Goal: Check status: Check status

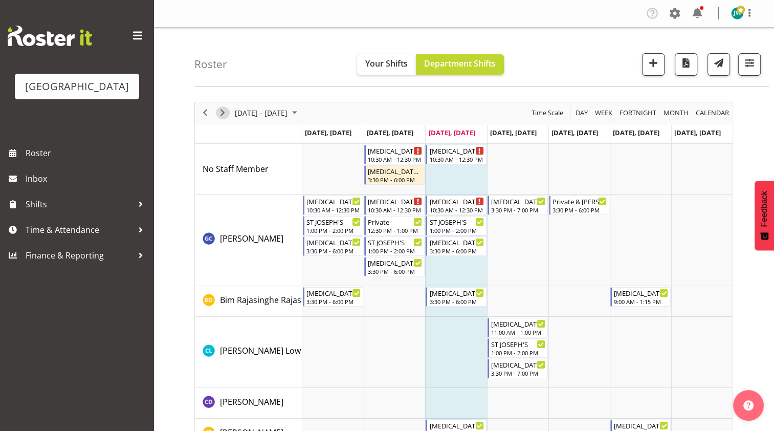
click at [224, 112] on span "Next" at bounding box center [222, 112] width 12 height 13
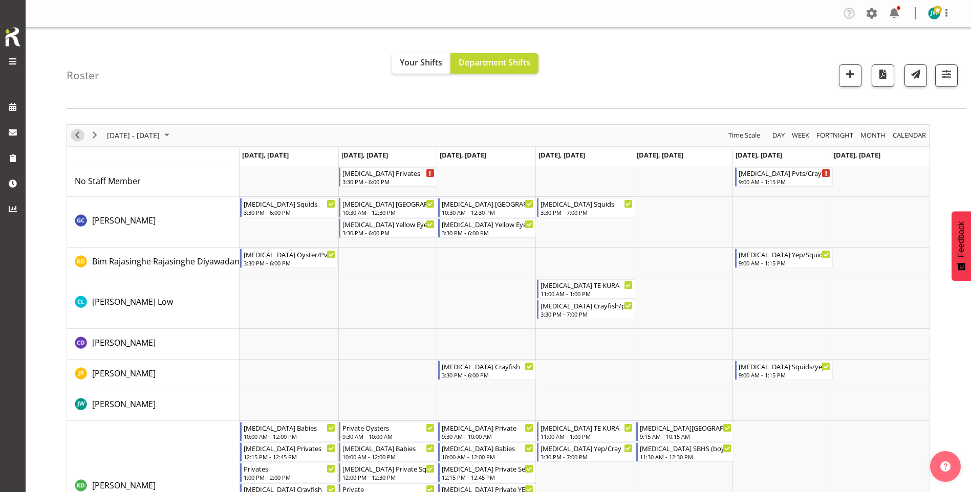
click at [81, 134] on span "Previous" at bounding box center [77, 135] width 12 height 13
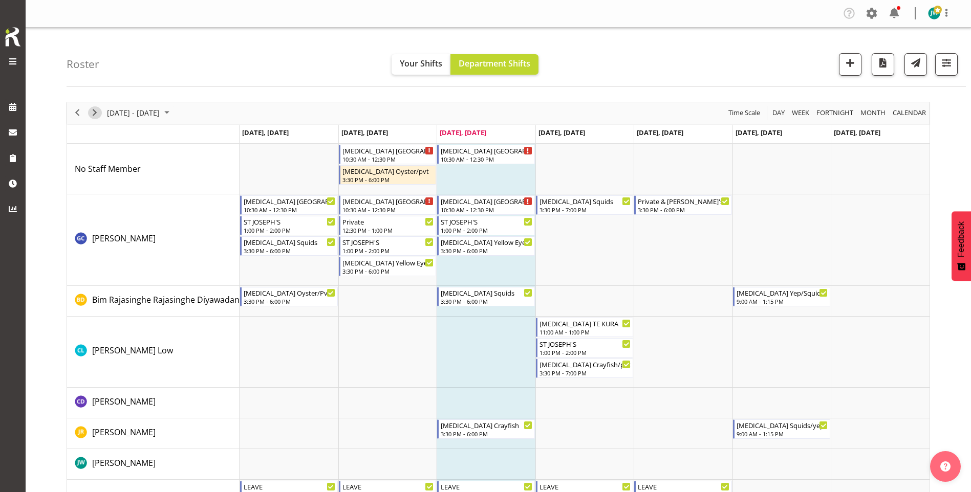
click at [94, 109] on span "Next" at bounding box center [95, 112] width 12 height 13
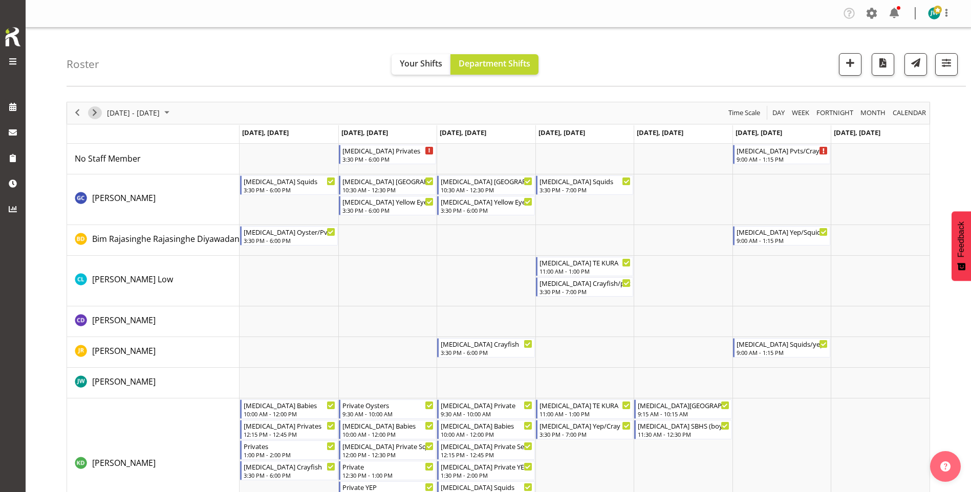
click at [99, 111] on span "Next" at bounding box center [95, 112] width 12 height 13
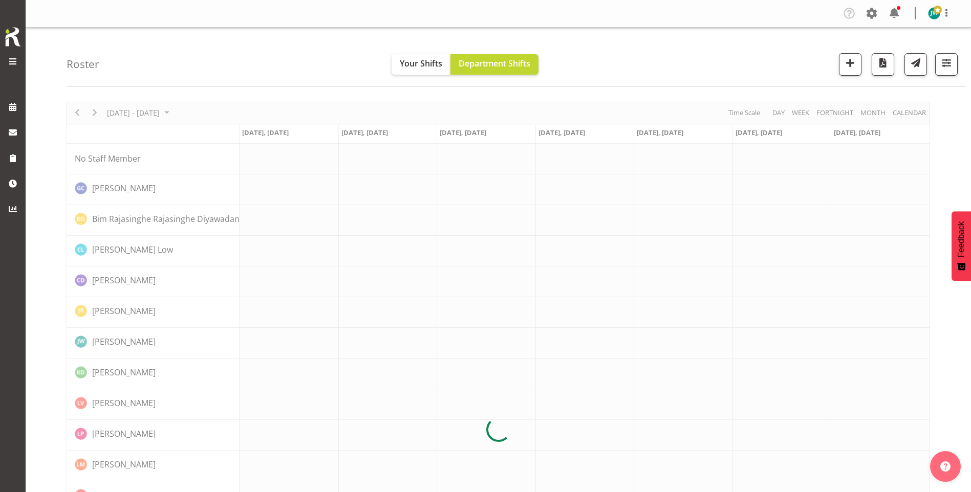
drag, startPoint x: 85, startPoint y: 136, endPoint x: 580, endPoint y: 258, distance: 509.8
click at [479, 252] on div at bounding box center [498, 430] width 863 height 657
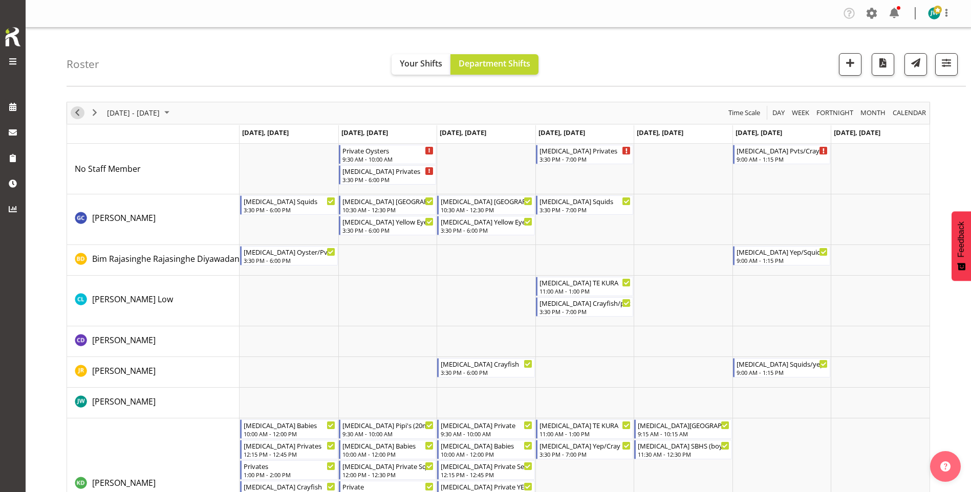
click at [75, 111] on span "Previous" at bounding box center [77, 112] width 12 height 13
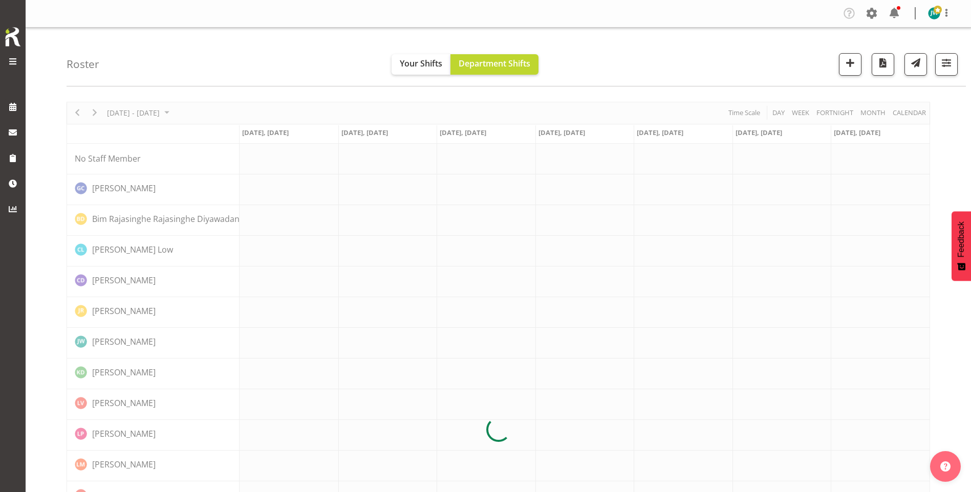
click at [75, 112] on div at bounding box center [498, 430] width 863 height 657
